Goal: Obtain resource: Download file/media

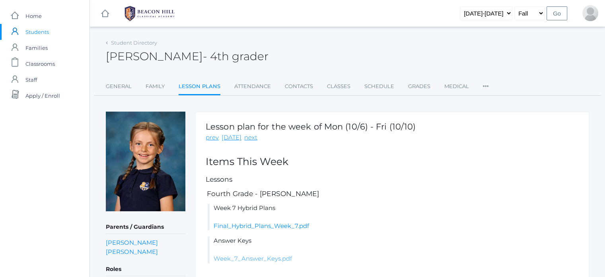
click at [272, 255] on link "Week_7_Answer_Keys.pdf" at bounding box center [253, 258] width 78 height 8
click at [215, 135] on link "prev" at bounding box center [212, 137] width 13 height 9
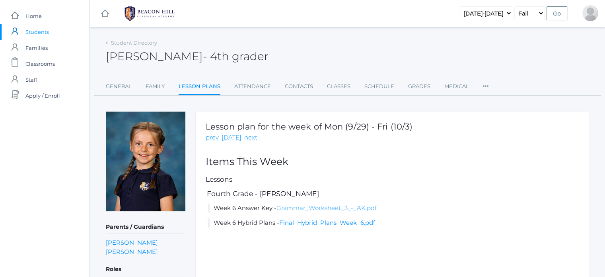
click at [303, 206] on link "Grammar_Worksheet_3_-_AK.pdf" at bounding box center [327, 208] width 100 height 8
click at [213, 135] on link "prev" at bounding box center [212, 137] width 13 height 9
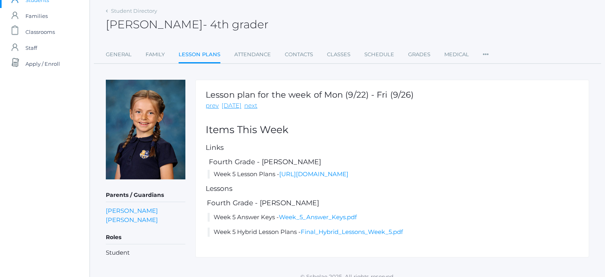
scroll to position [45, 0]
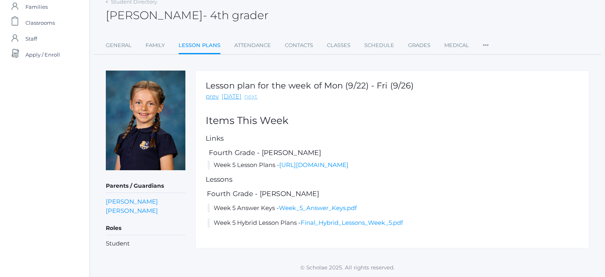
click at [249, 92] on link "next" at bounding box center [250, 96] width 13 height 9
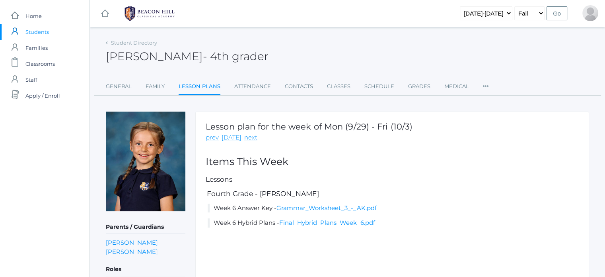
click at [249, 91] on link "Attendance" at bounding box center [252, 86] width 37 height 16
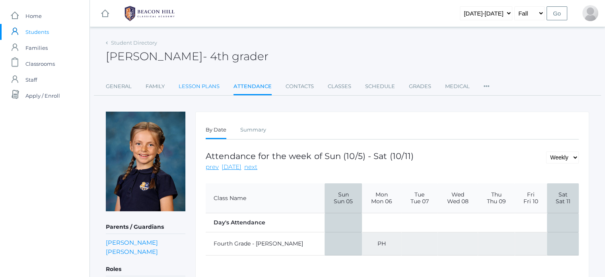
click at [202, 82] on link "Lesson Plans" at bounding box center [199, 86] width 41 height 16
